Goal: Information Seeking & Learning: Understand process/instructions

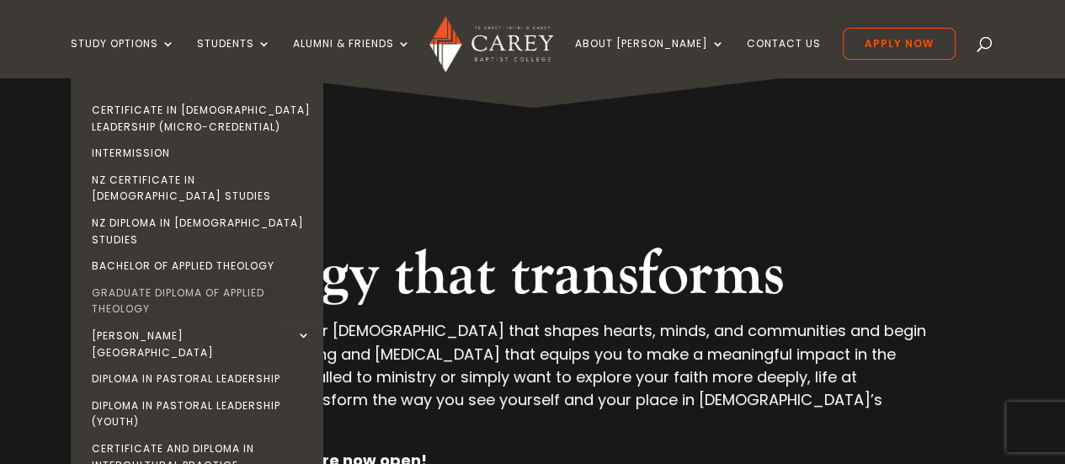
scroll to position [37, 0]
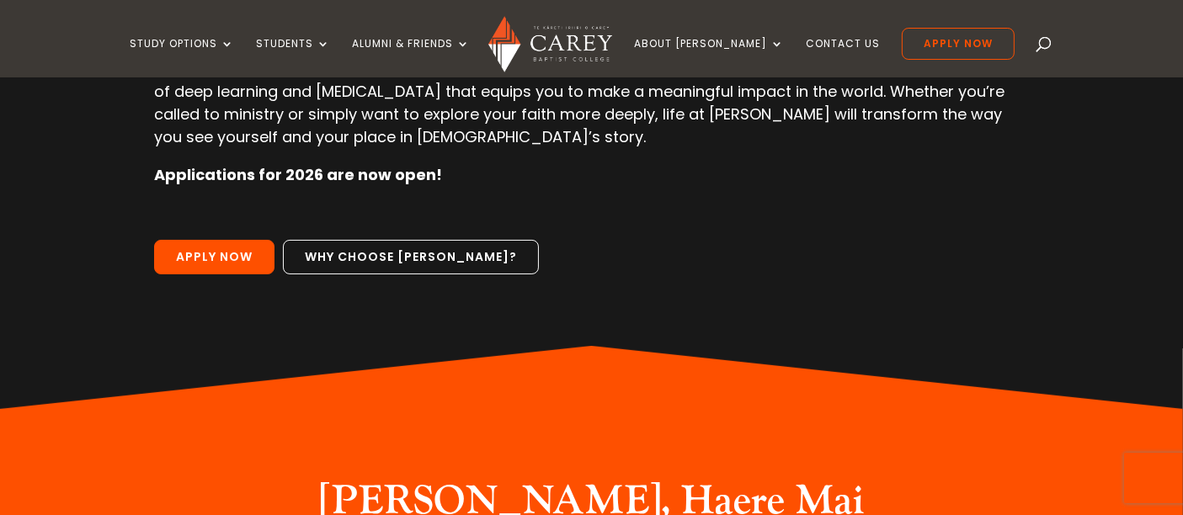
scroll to position [294, 0]
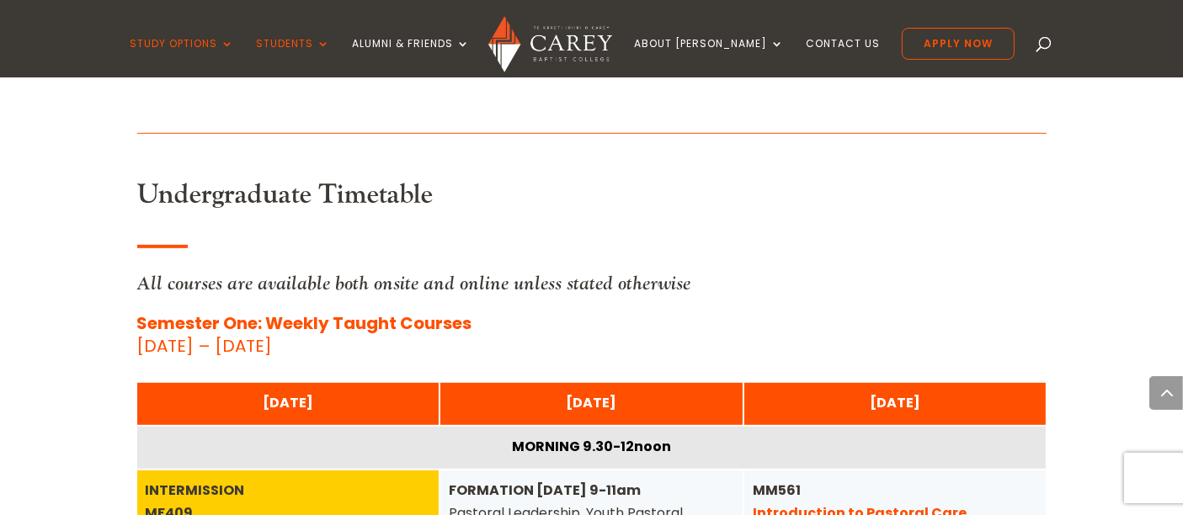
scroll to position [1106, 0]
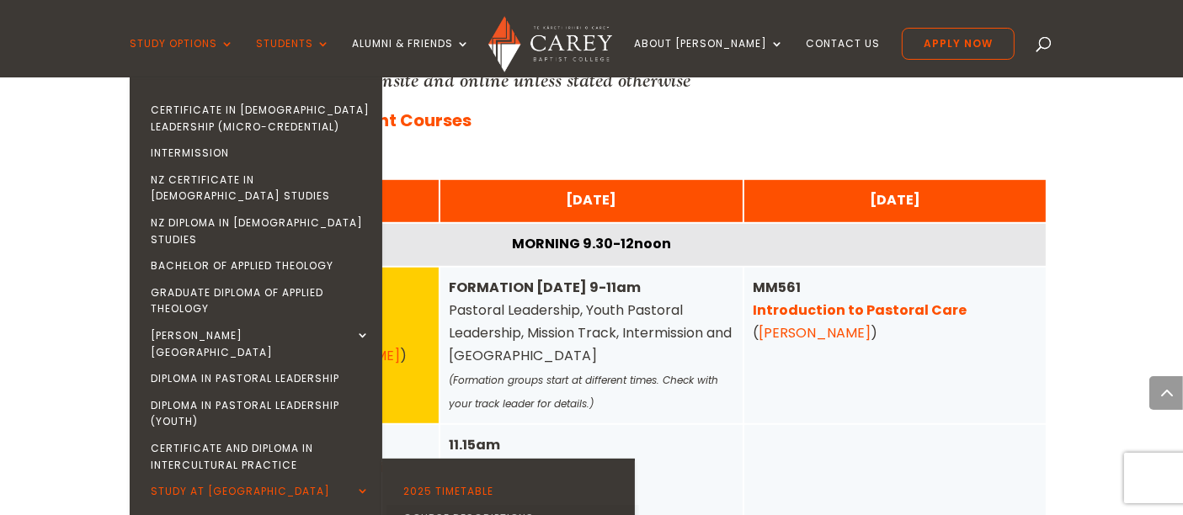
click at [467, 505] on link "Course Descriptions" at bounding box center [513, 518] width 253 height 27
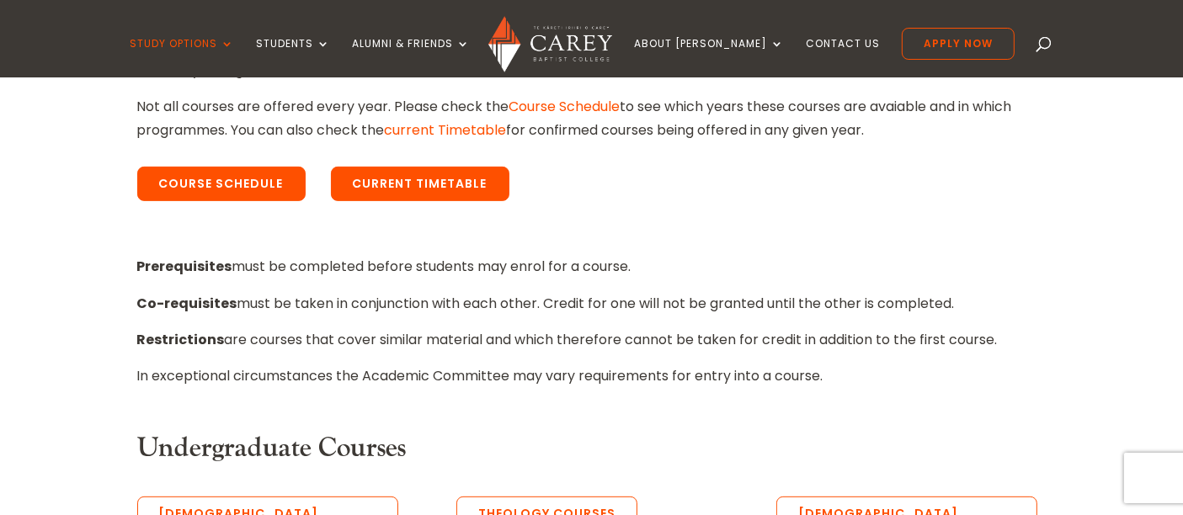
scroll to position [649, 0]
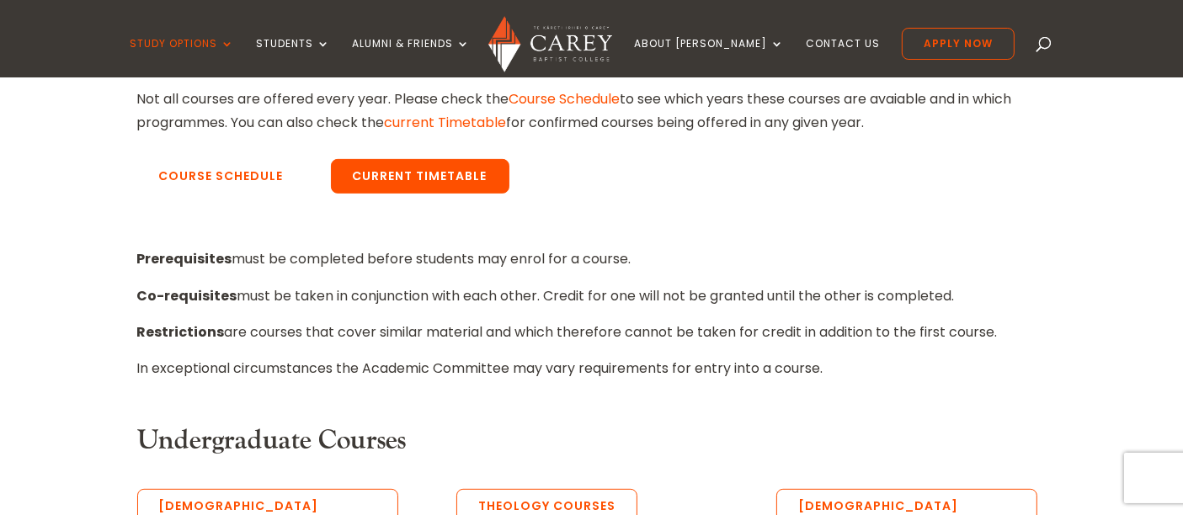
click at [264, 176] on link "Course Schedule" at bounding box center [221, 176] width 168 height 35
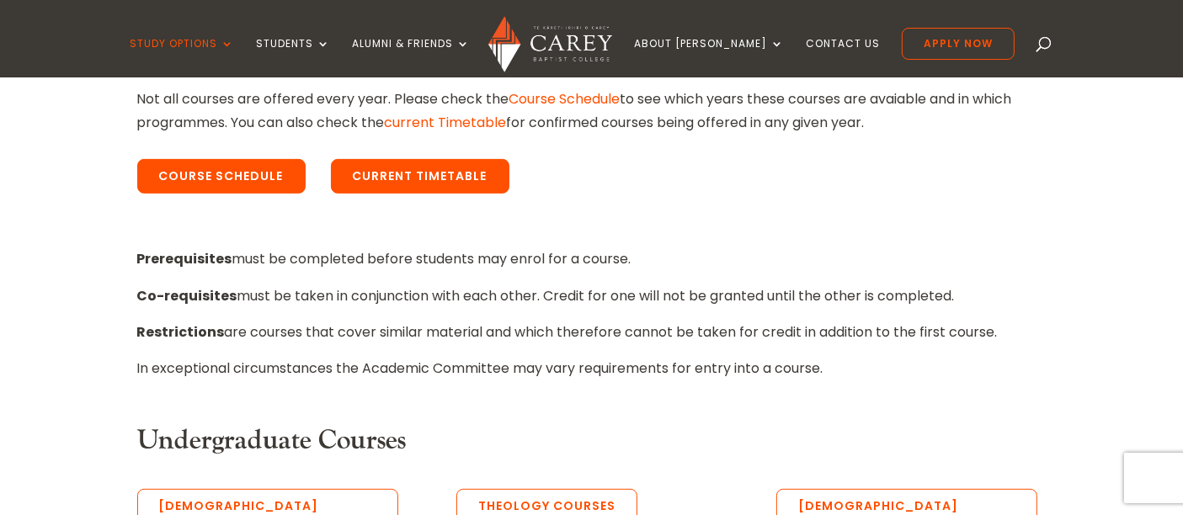
scroll to position [832, 0]
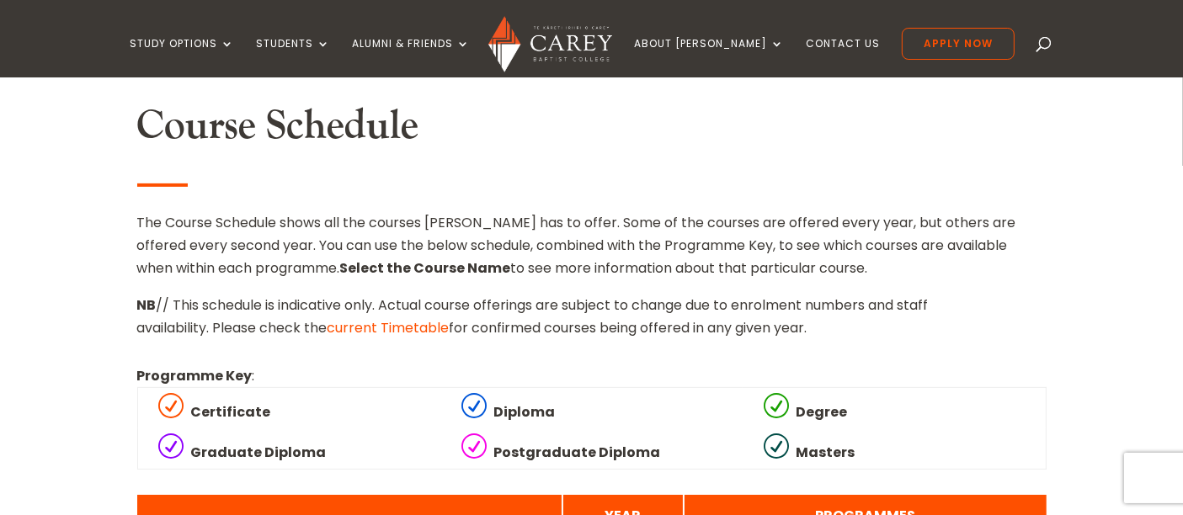
scroll to position [478, 0]
